Goal: Transaction & Acquisition: Purchase product/service

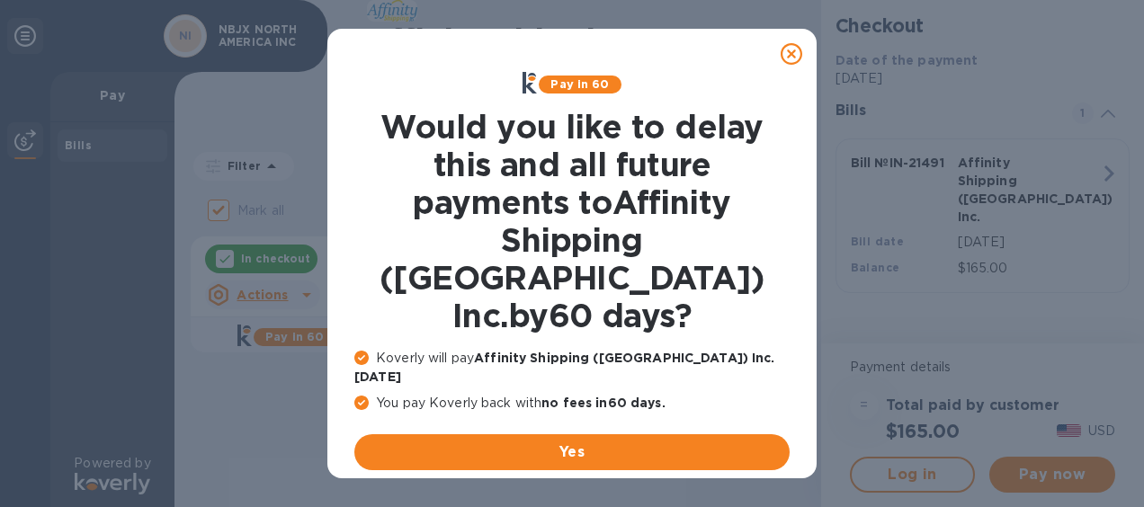
click at [785, 52] on icon at bounding box center [791, 54] width 22 height 22
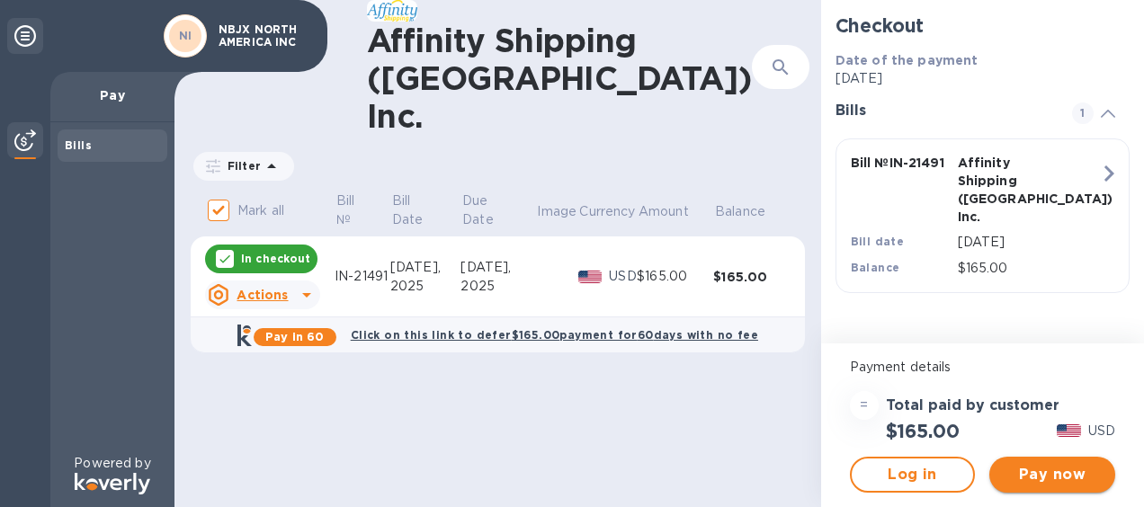
click at [1062, 468] on span "Pay now" at bounding box center [1051, 475] width 97 height 22
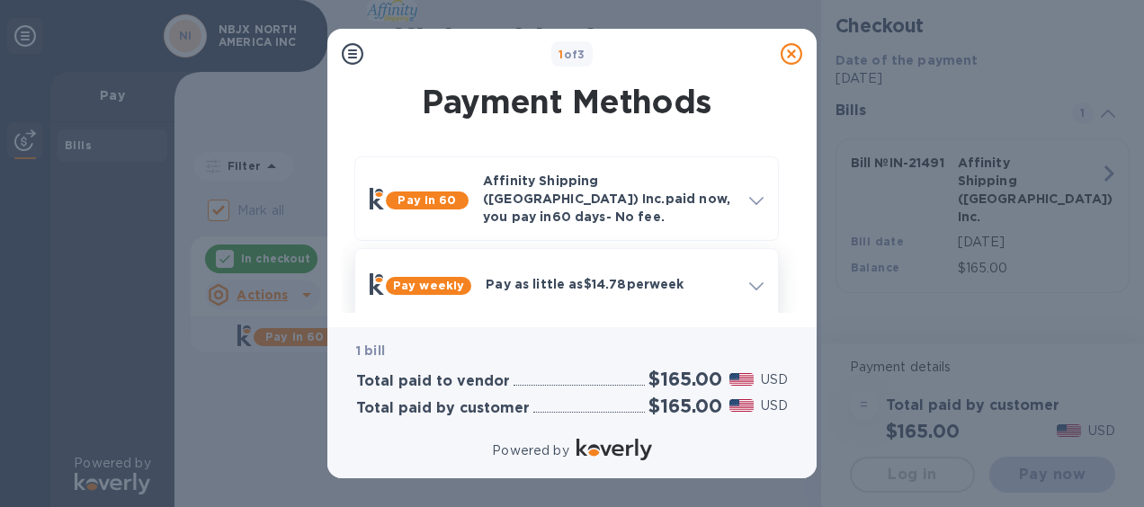
scroll to position [166, 0]
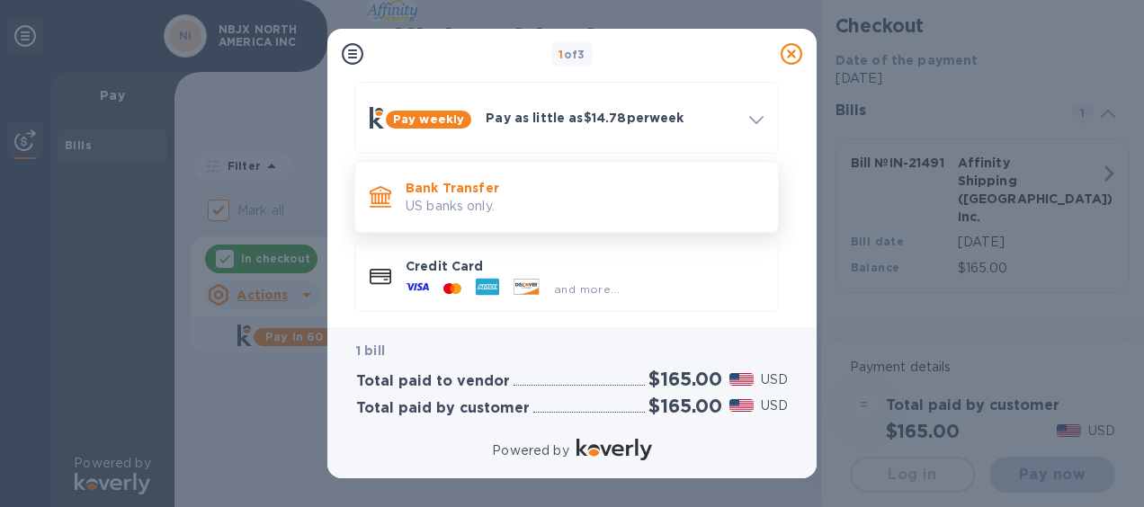
click at [421, 179] on p "Bank Transfer" at bounding box center [584, 188] width 358 height 18
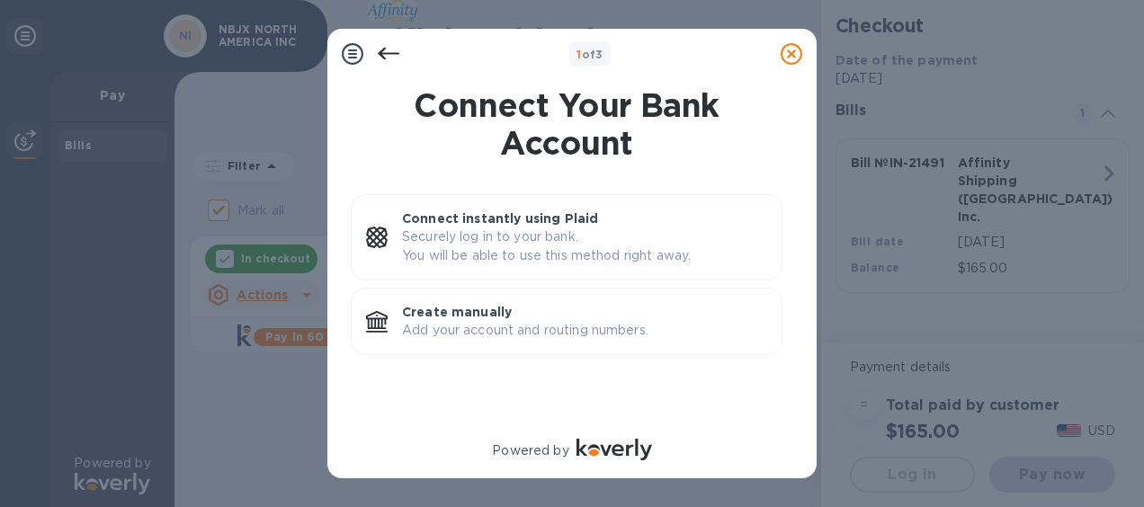
scroll to position [0, 0]
click at [516, 319] on p "Create manually" at bounding box center [584, 312] width 365 height 18
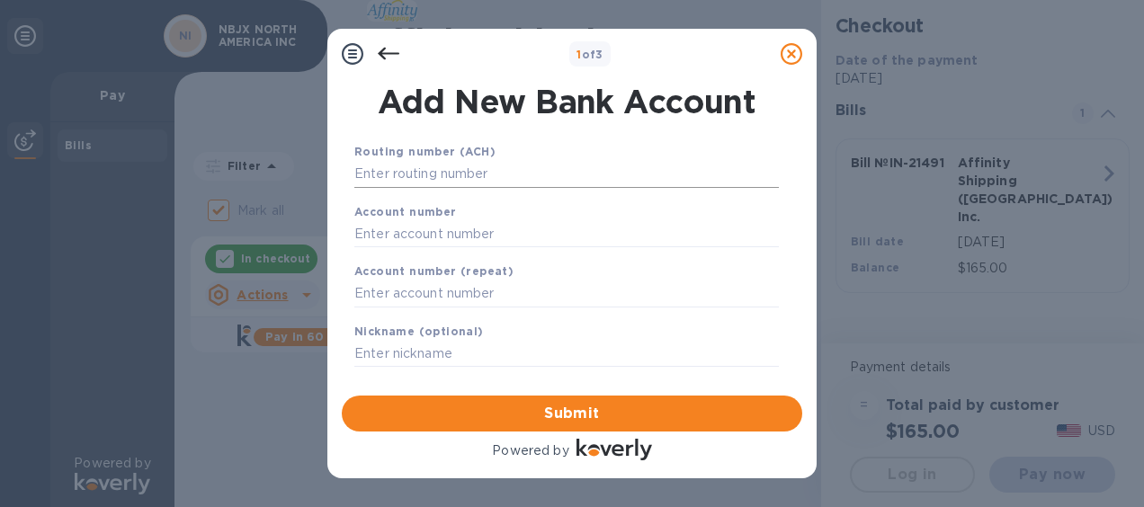
click at [465, 174] on input "text" at bounding box center [566, 174] width 424 height 27
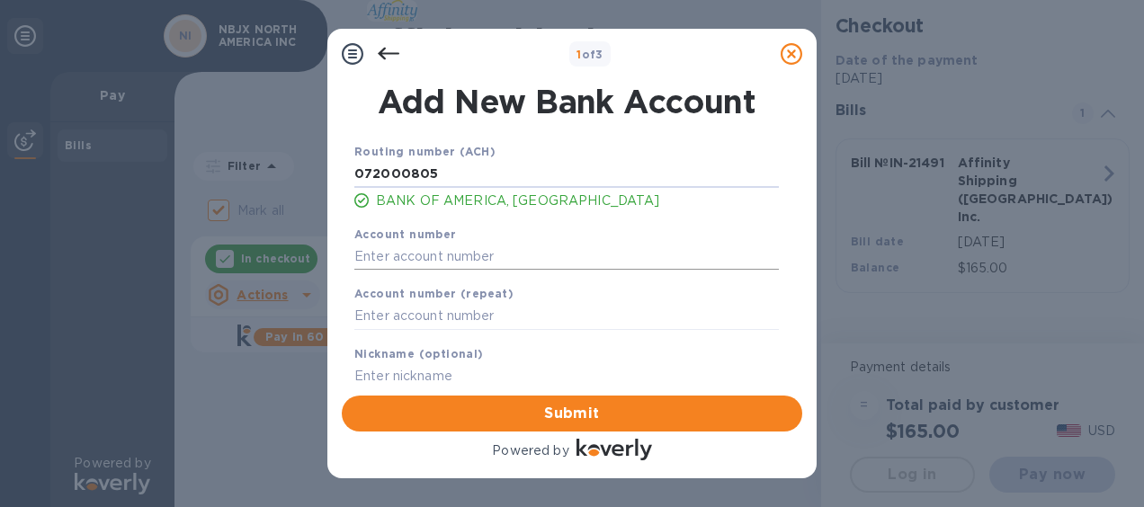
type input "072000805"
click at [446, 263] on input "text" at bounding box center [566, 256] width 424 height 27
drag, startPoint x: 433, startPoint y: 254, endPoint x: 322, endPoint y: 260, distance: 111.6
click at [322, 260] on div "1 of 3 Add New Bank Account Routing number (ACH) [US_BANK_ROUTING_MICR] BANK OF…" at bounding box center [572, 253] width 1144 height 507
paste input "1152 6321"
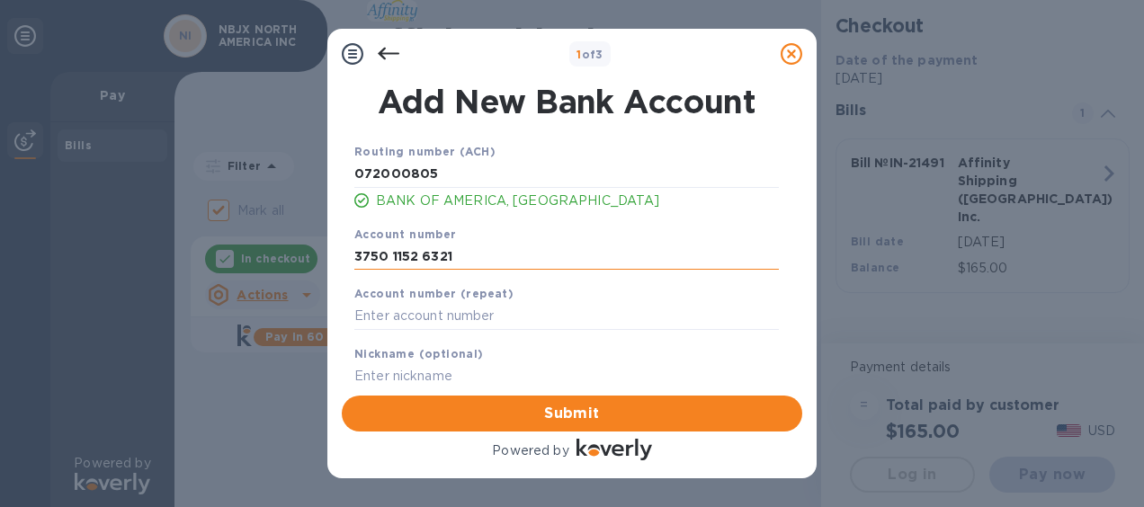
click at [392, 256] on input "3750 1152 6321" at bounding box center [566, 256] width 424 height 27
click at [419, 255] on input "37501152 6321" at bounding box center [566, 256] width 424 height 27
drag, startPoint x: 457, startPoint y: 258, endPoint x: 189, endPoint y: 257, distance: 267.9
click at [189, 257] on div "1 of 3 Add New Bank Account Routing number (ACH) [US_BANK_ROUTING_MICR] BANK OF…" at bounding box center [572, 253] width 1144 height 507
type input "375011526321"
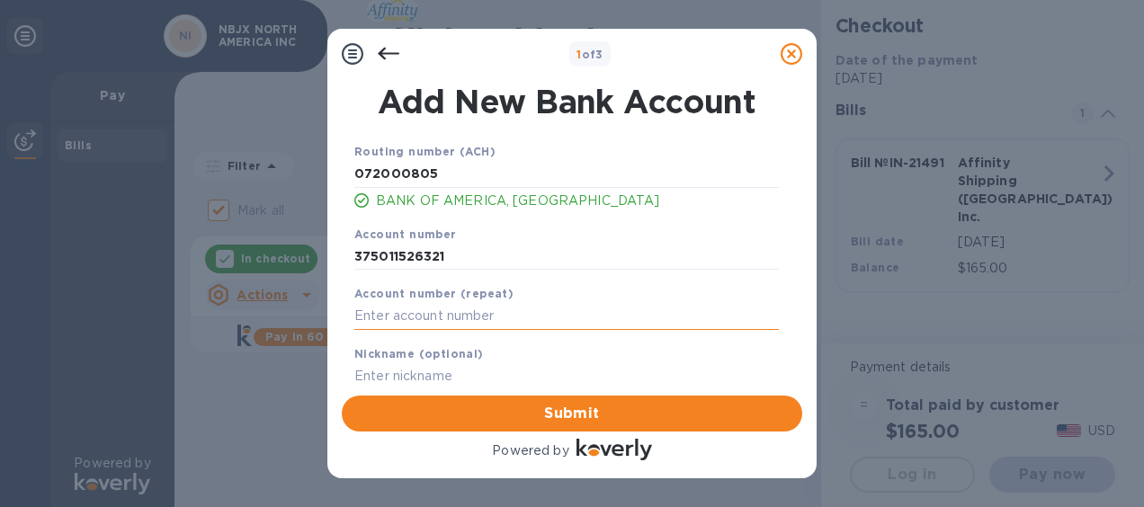
click at [380, 315] on input "text" at bounding box center [566, 316] width 424 height 27
paste input "375011526321"
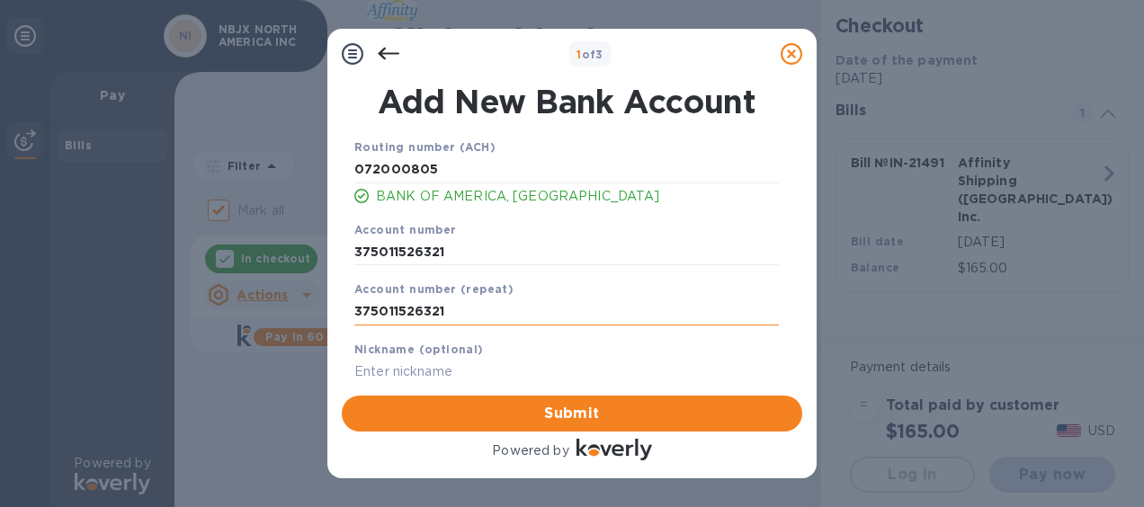
scroll to position [7, 0]
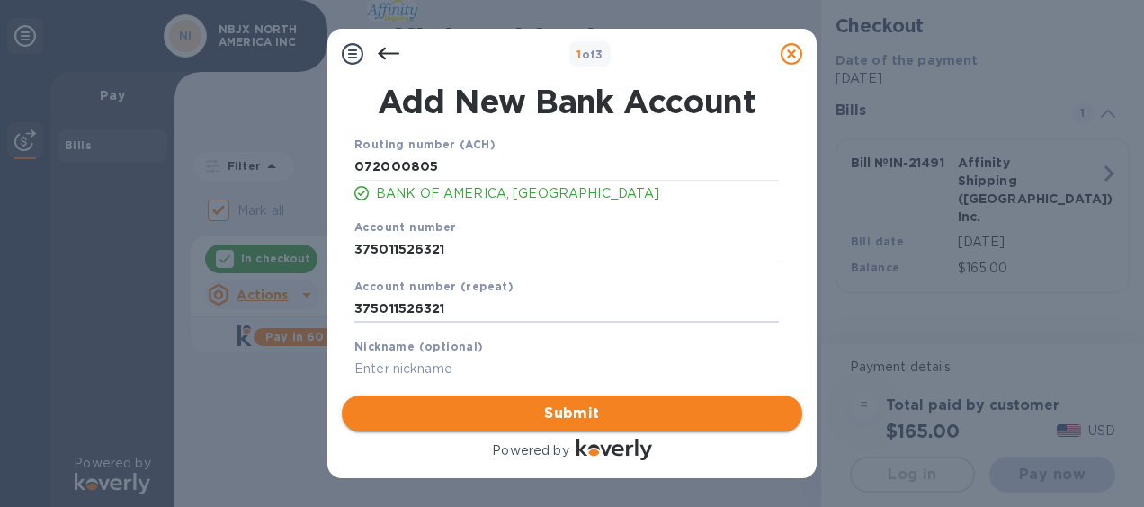
type input "375011526321"
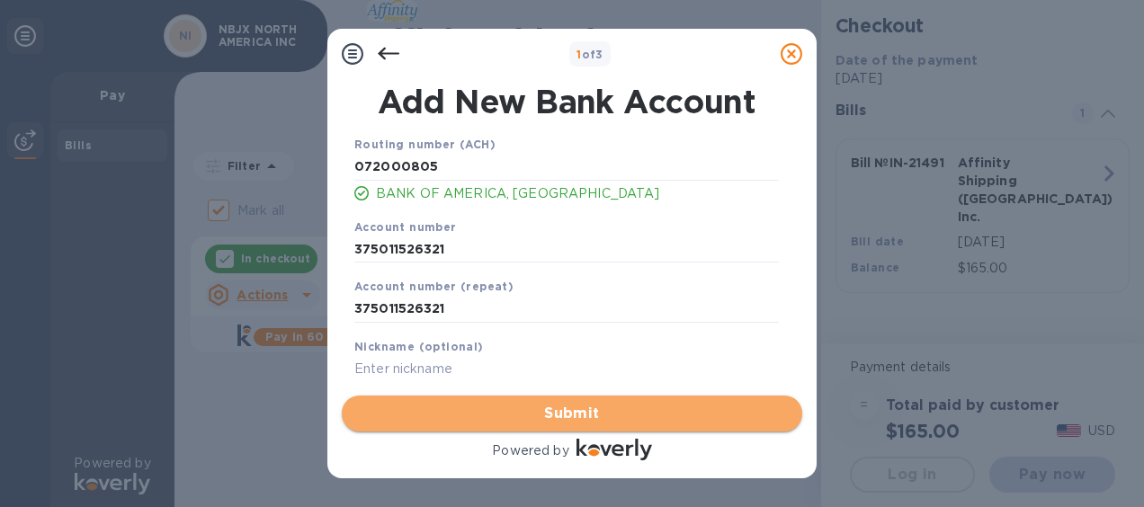
click at [596, 411] on span "Submit" at bounding box center [572, 414] width 432 height 22
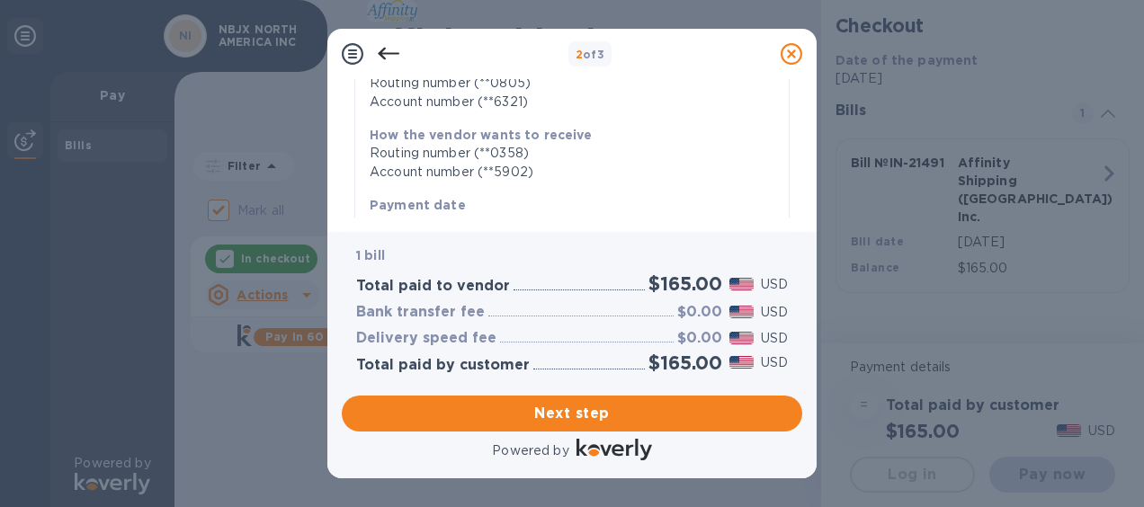
scroll to position [494, 0]
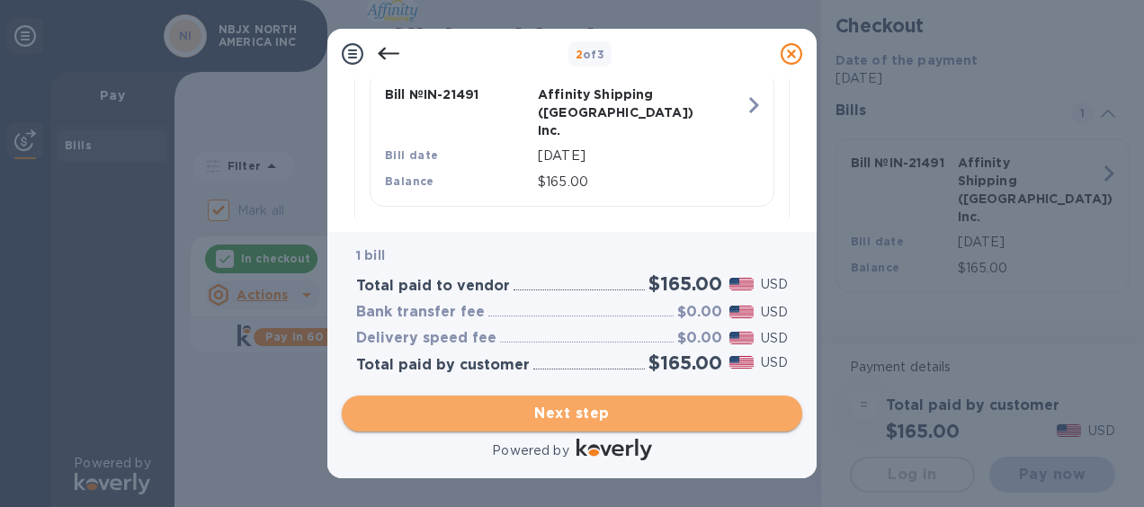
click at [602, 406] on span "Next step" at bounding box center [572, 414] width 432 height 22
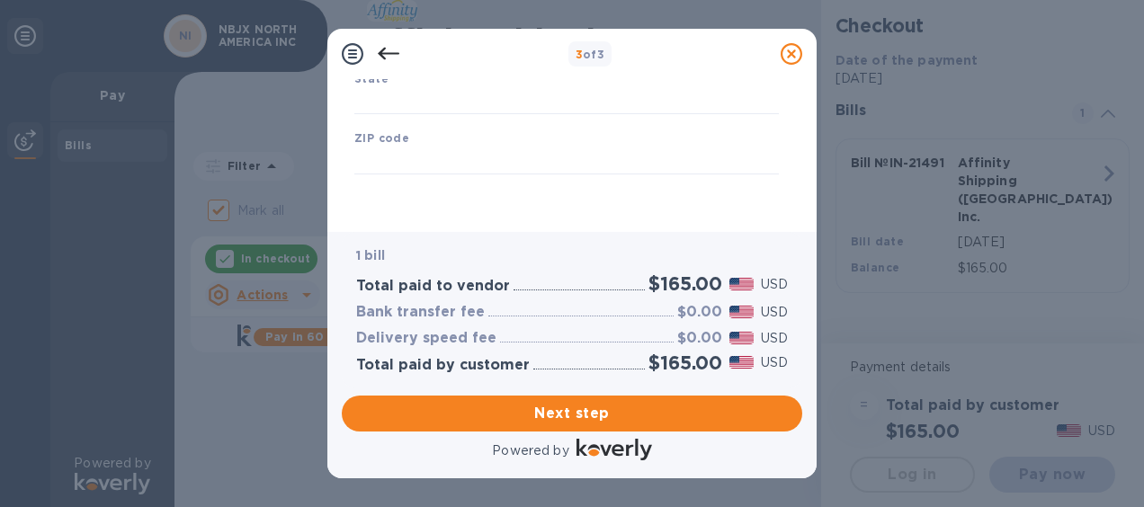
type input "[GEOGRAPHIC_DATA]"
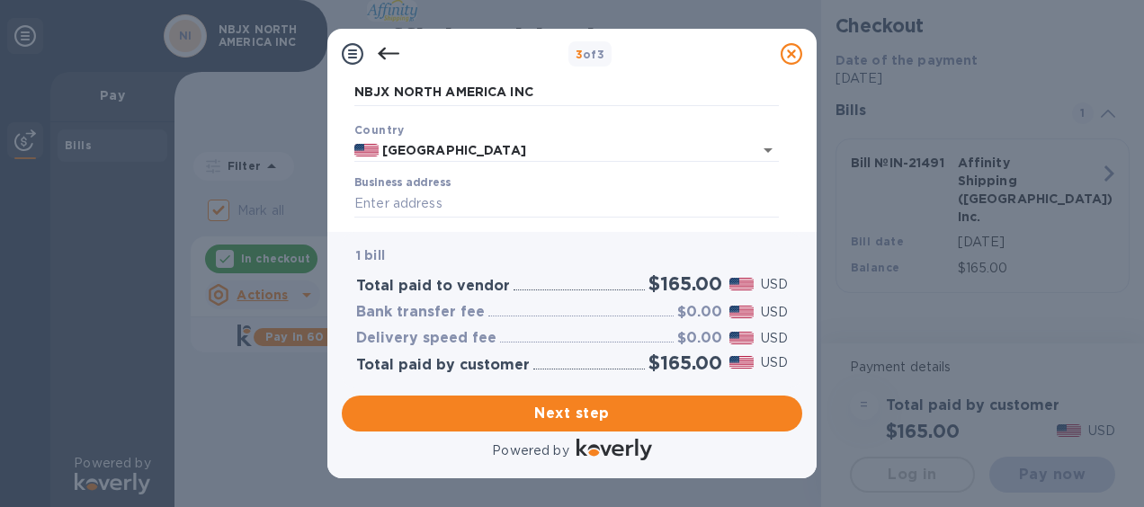
scroll to position [180, 0]
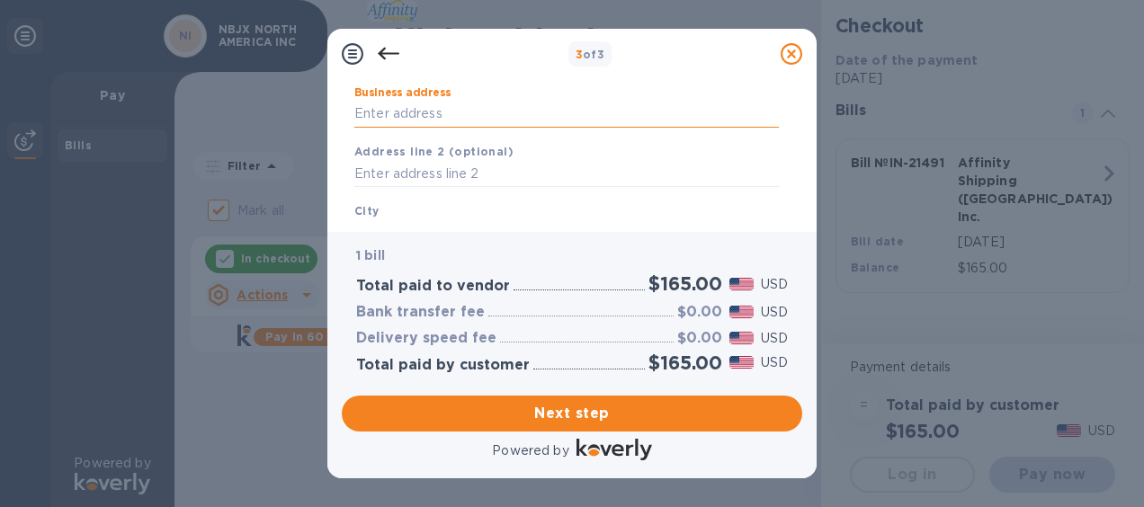
click at [398, 119] on input "Business address" at bounding box center [566, 114] width 424 height 27
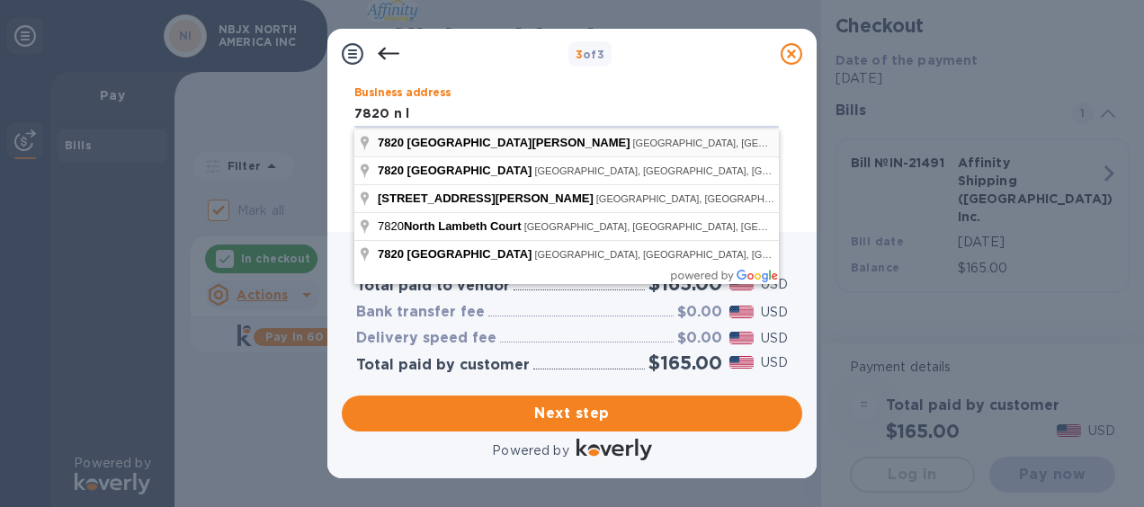
type input "[STREET_ADDRESS][PERSON_NAME]"
type input "MI"
type input "48187"
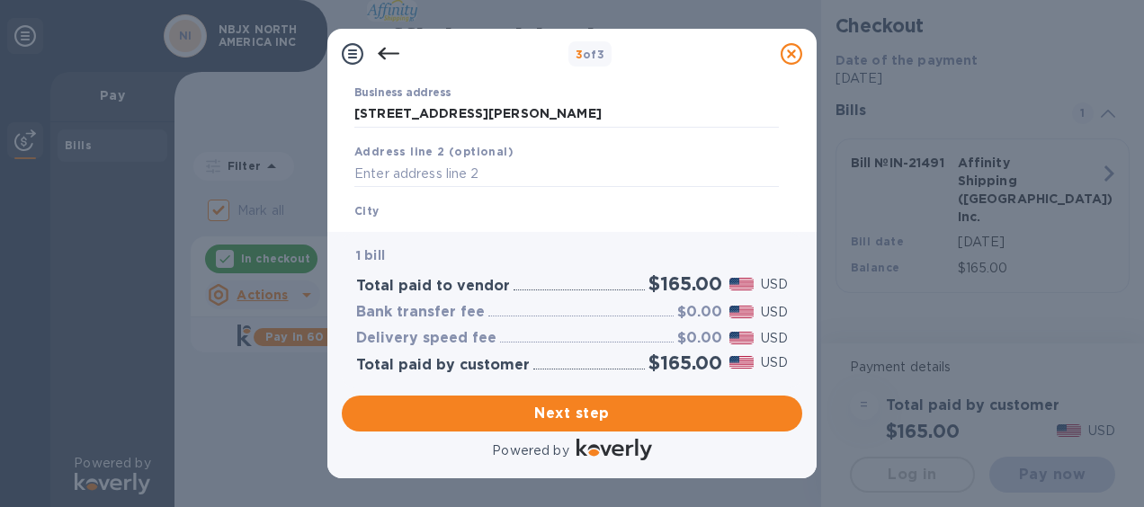
scroll to position [270, 0]
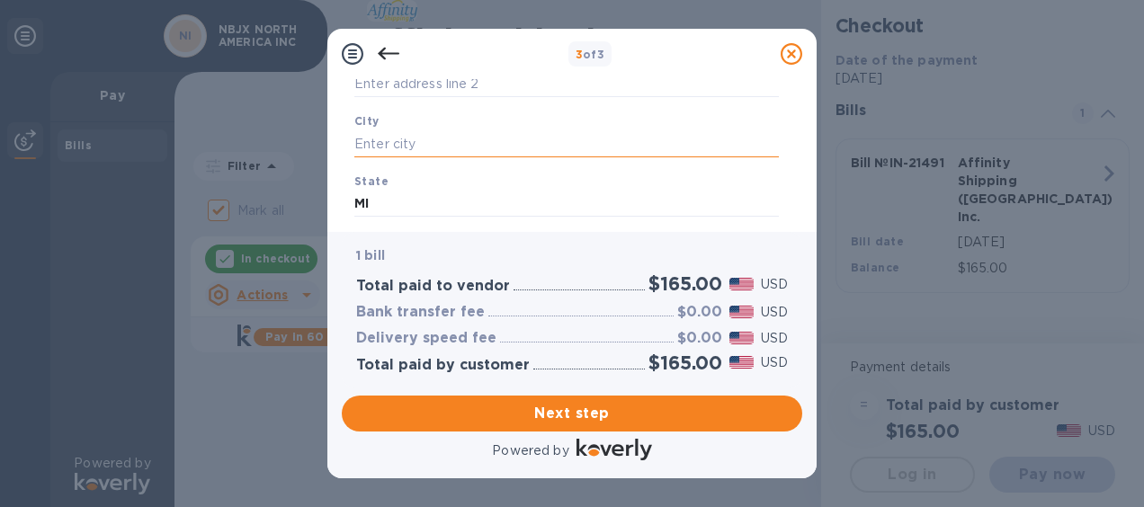
click at [442, 144] on input "text" at bounding box center [566, 143] width 424 height 27
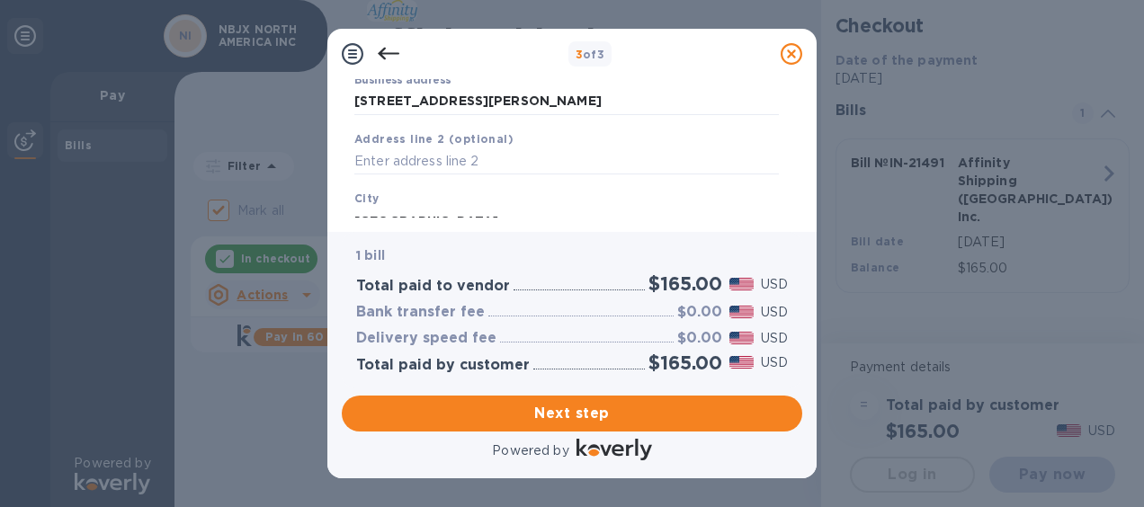
scroll to position [372, 0]
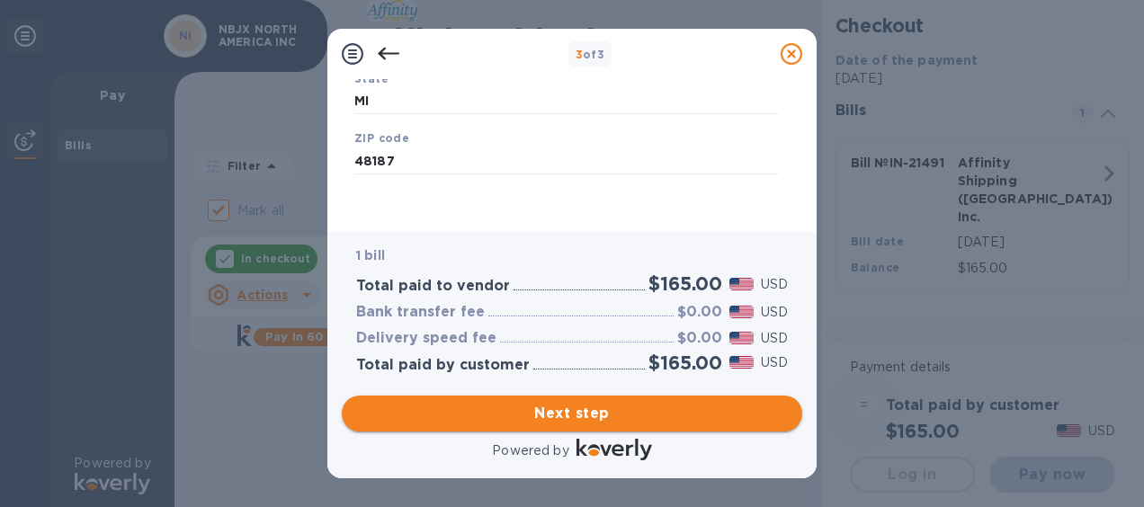
type input "[GEOGRAPHIC_DATA]"
click at [575, 405] on span "Next step" at bounding box center [572, 414] width 432 height 22
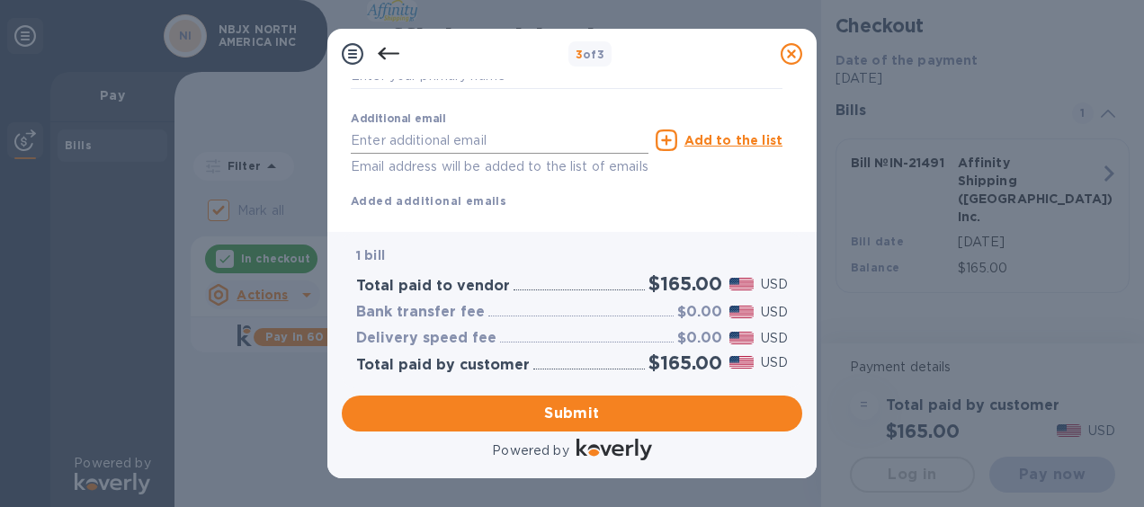
click at [423, 140] on input "text" at bounding box center [500, 140] width 298 height 27
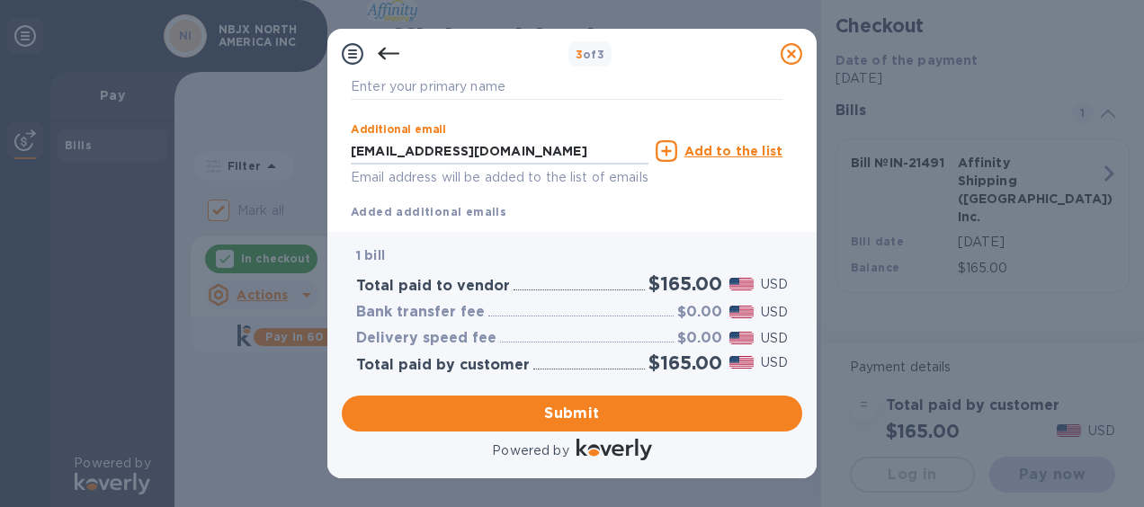
scroll to position [325, 0]
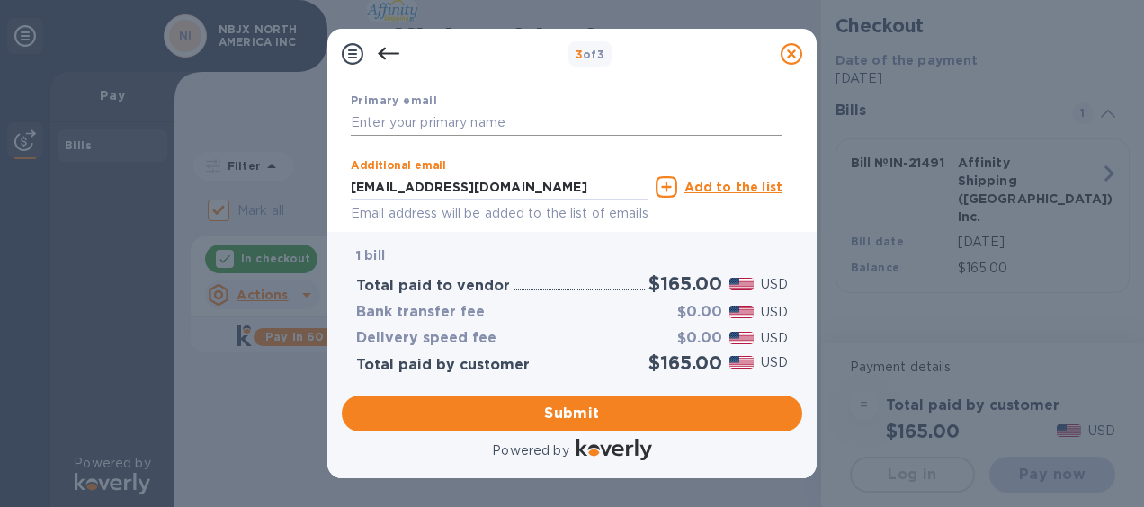
type input "[EMAIL_ADDRESS][DOMAIN_NAME]"
click at [480, 122] on input "text" at bounding box center [567, 123] width 432 height 27
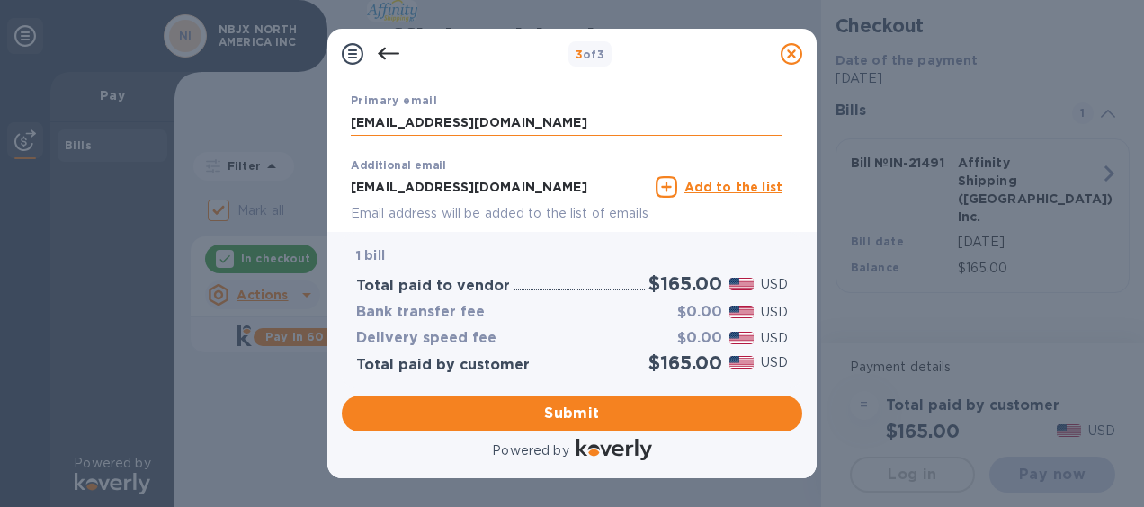
scroll to position [236, 0]
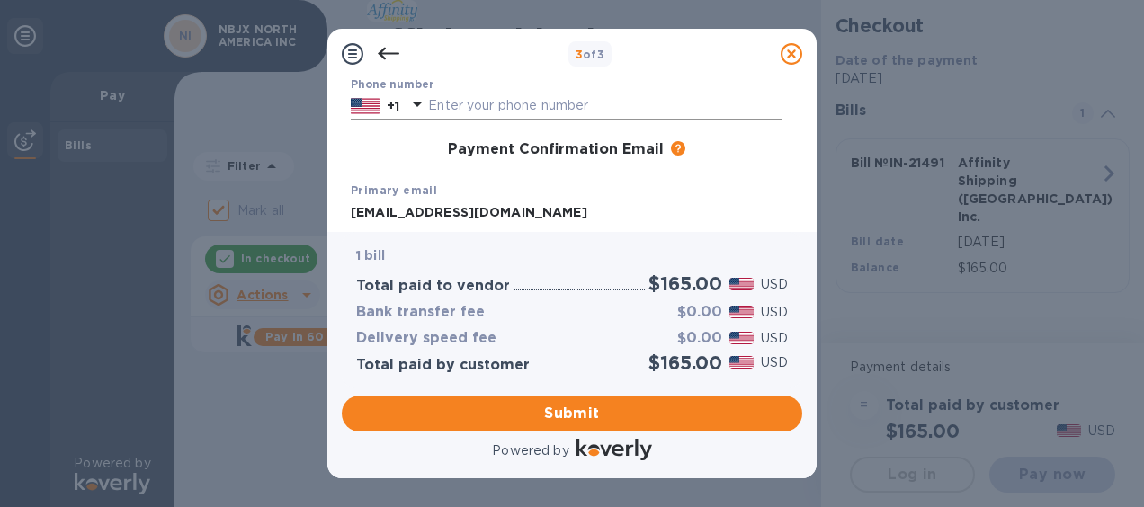
type input "[EMAIL_ADDRESS][DOMAIN_NAME]"
click at [462, 104] on input "text" at bounding box center [605, 106] width 354 height 27
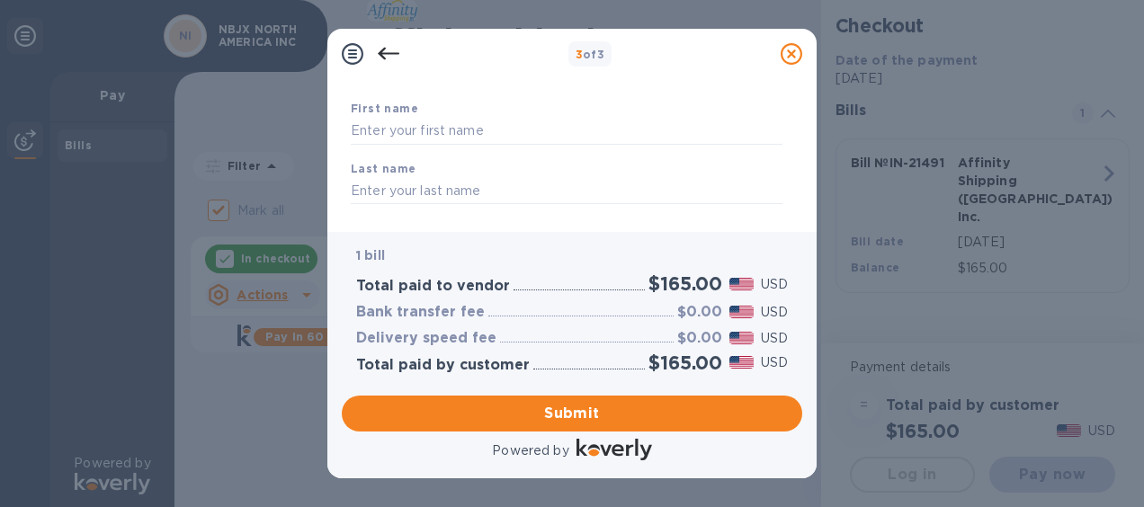
scroll to position [56, 0]
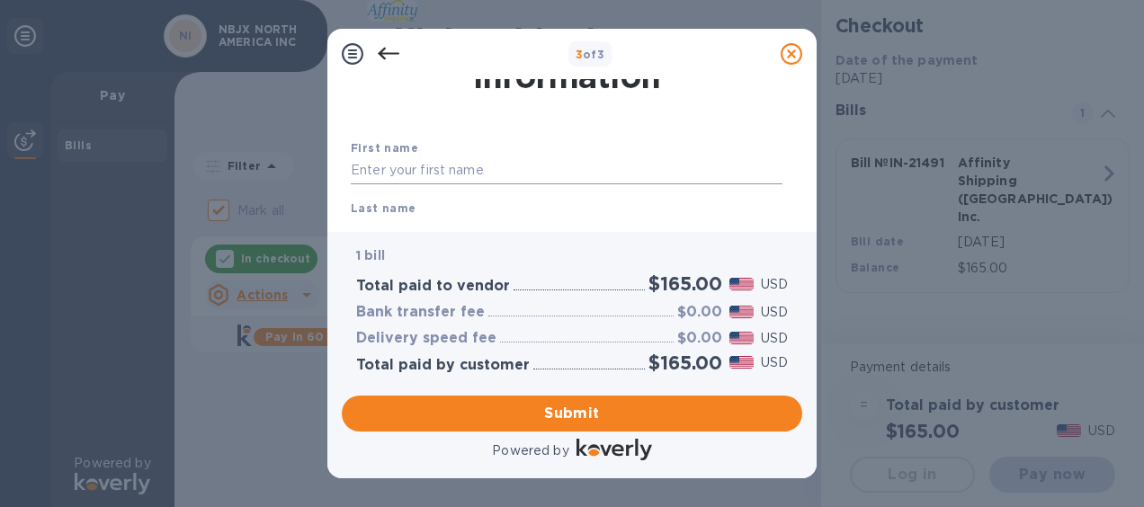
type input "7346791134"
click at [453, 165] on input "text" at bounding box center [567, 170] width 432 height 27
type input "a"
type input "[PERSON_NAME]"
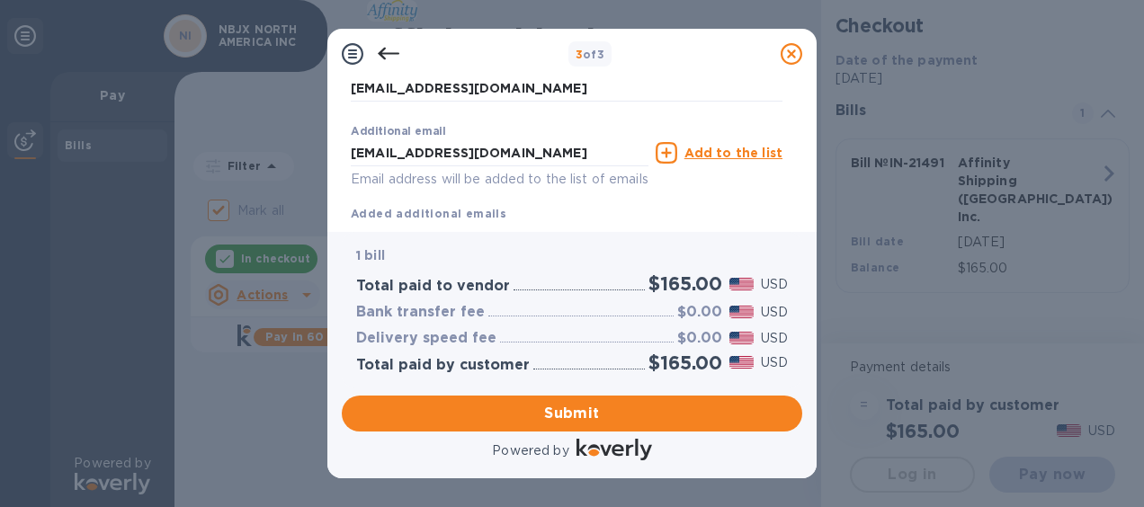
scroll to position [415, 0]
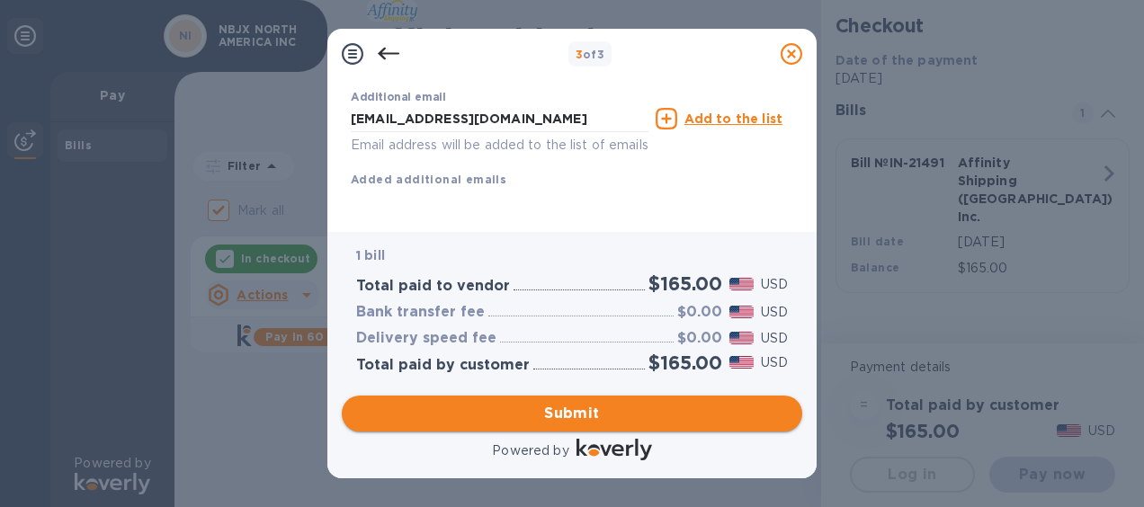
type input "LI"
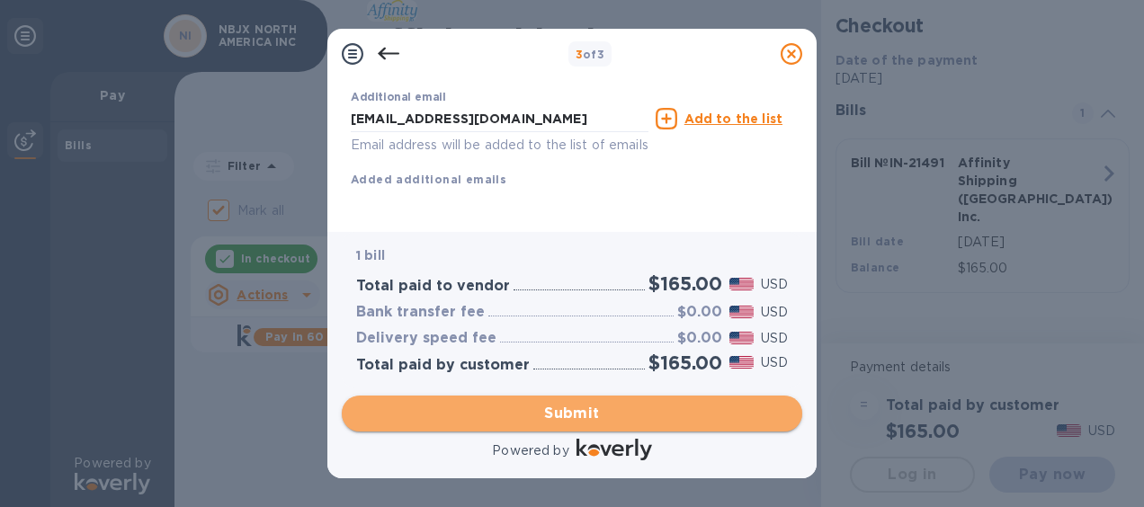
click at [628, 408] on span "Submit" at bounding box center [572, 414] width 432 height 22
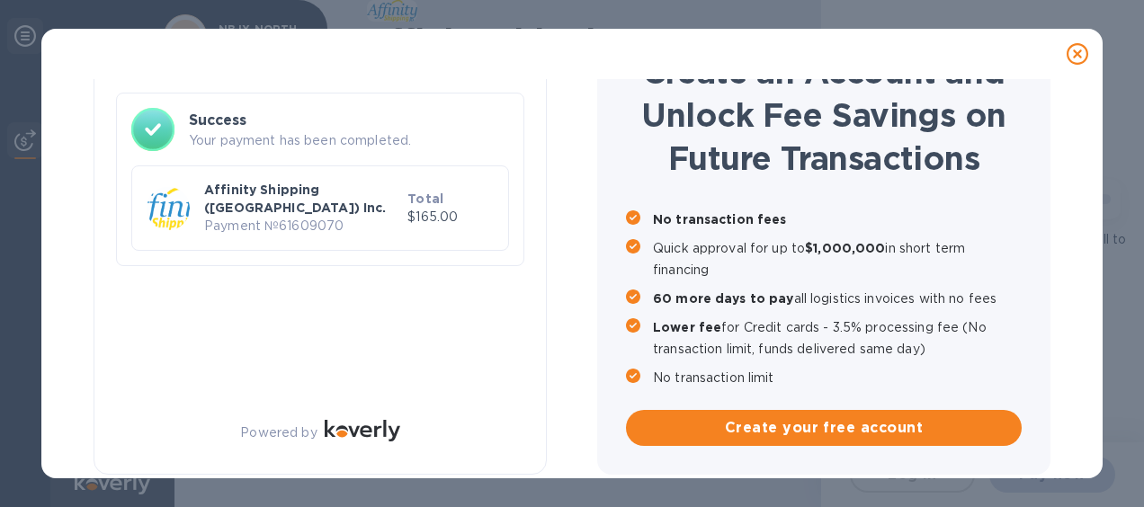
checkbox input "false"
